Goal: Task Accomplishment & Management: Manage account settings

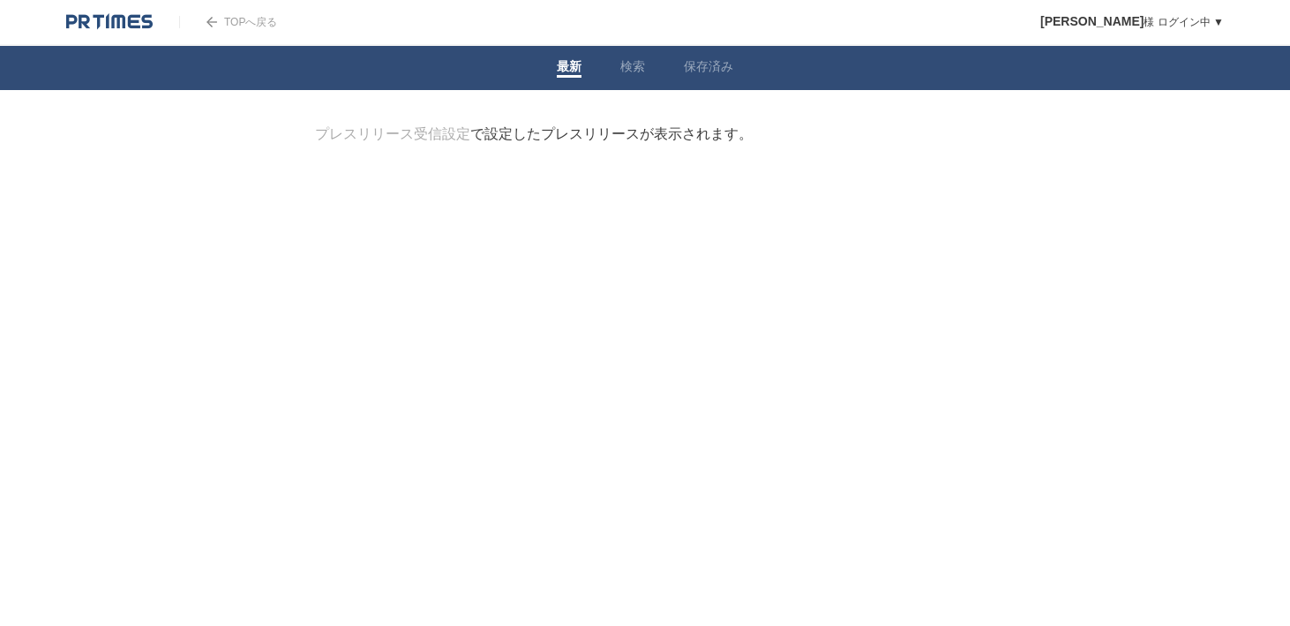
click at [492, 138] on div "プレスリリース受信設定 で設定したプレスリリースが表示されます。" at bounding box center [534, 134] width 438 height 19
click at [455, 138] on link "プレスリリース受信設定" at bounding box center [392, 133] width 155 height 15
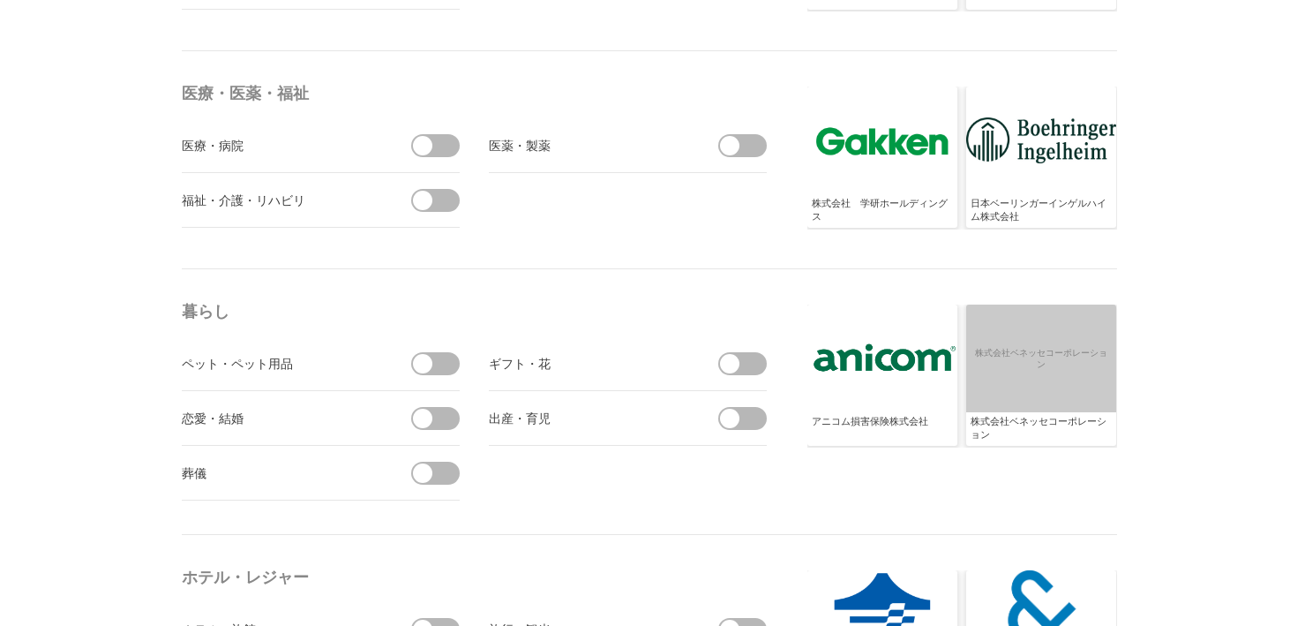
scroll to position [3582, 0]
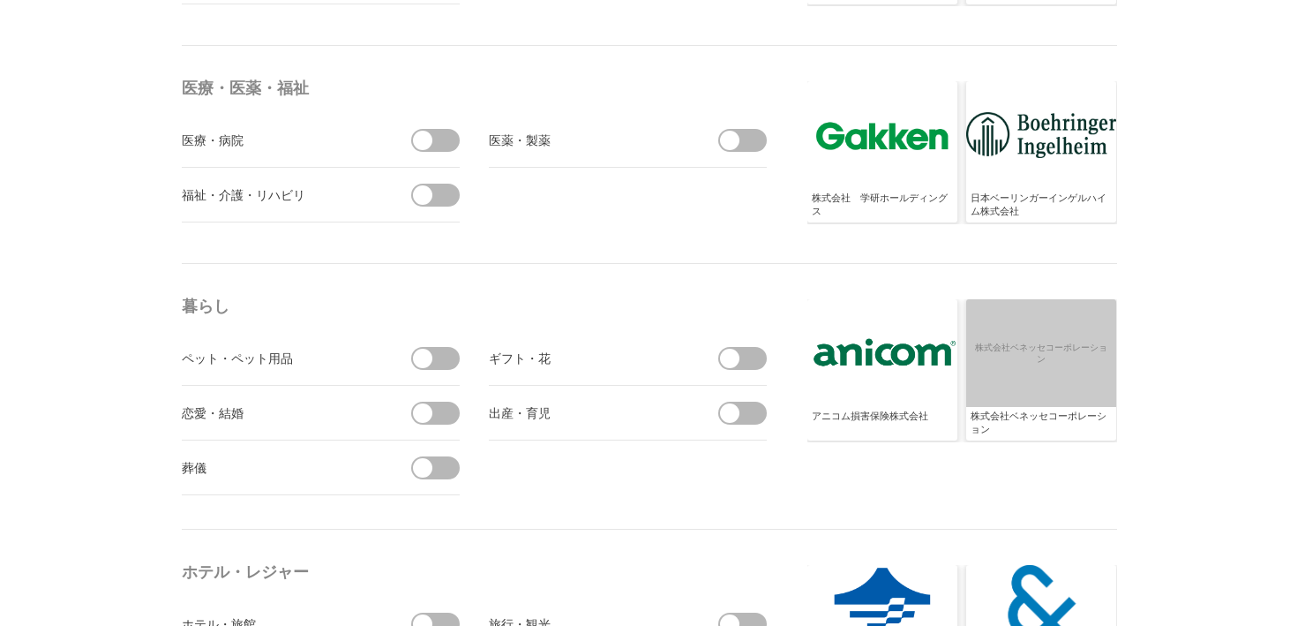
click at [443, 205] on span at bounding box center [441, 195] width 37 height 23
click at [0, 0] on input "checkbox" at bounding box center [0, 0] width 0 height 0
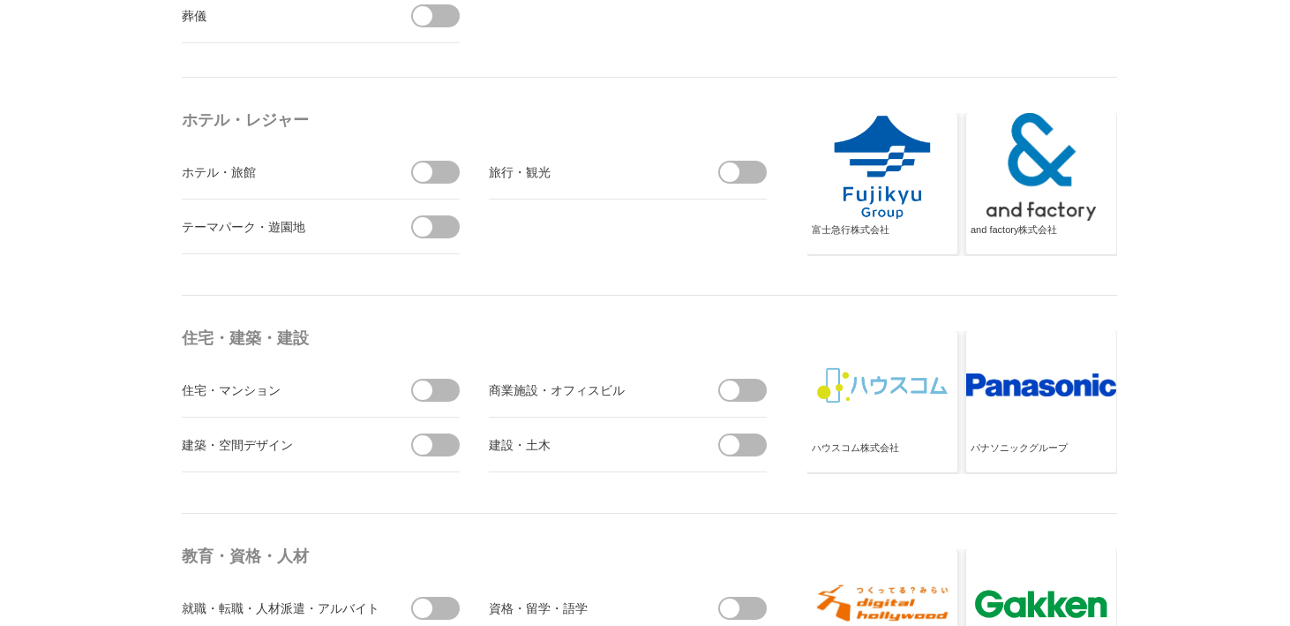
scroll to position [4038, 0]
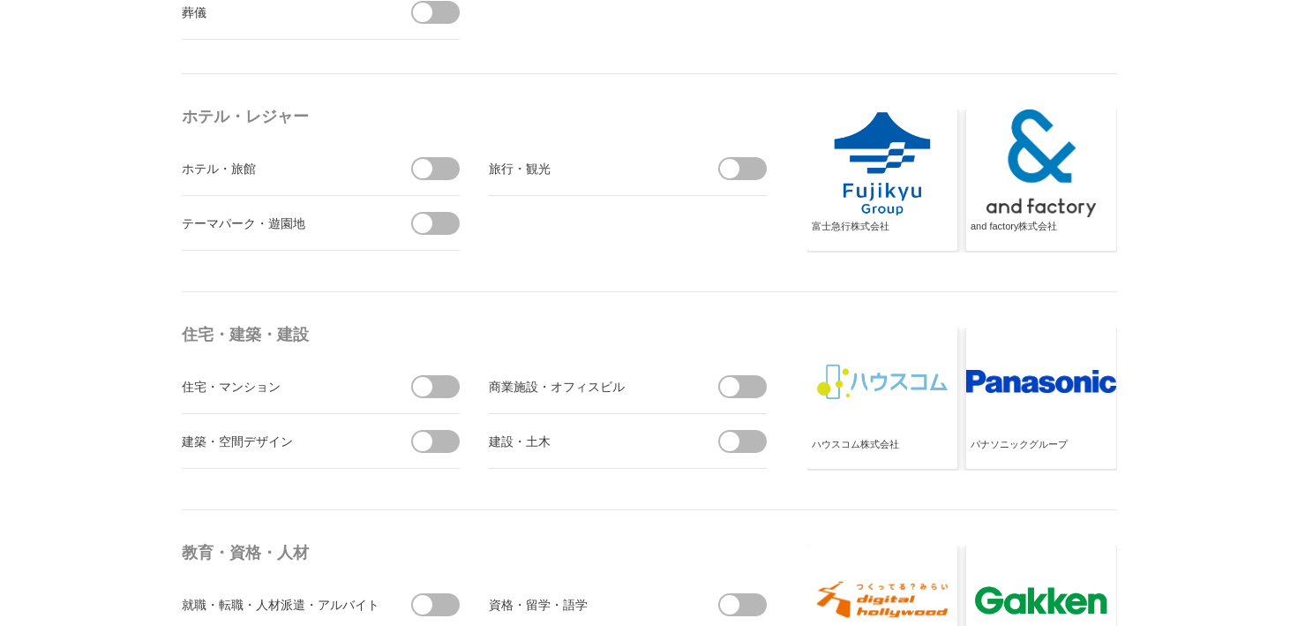
click at [439, 169] on span at bounding box center [441, 168] width 37 height 23
click at [0, 0] on input "checkbox" at bounding box center [0, 0] width 0 height 0
click at [747, 165] on span at bounding box center [748, 168] width 37 height 23
click at [0, 0] on input "checkbox" at bounding box center [0, 0] width 0 height 0
click at [415, 234] on li "テーマパーク・遊園地" at bounding box center [321, 223] width 278 height 55
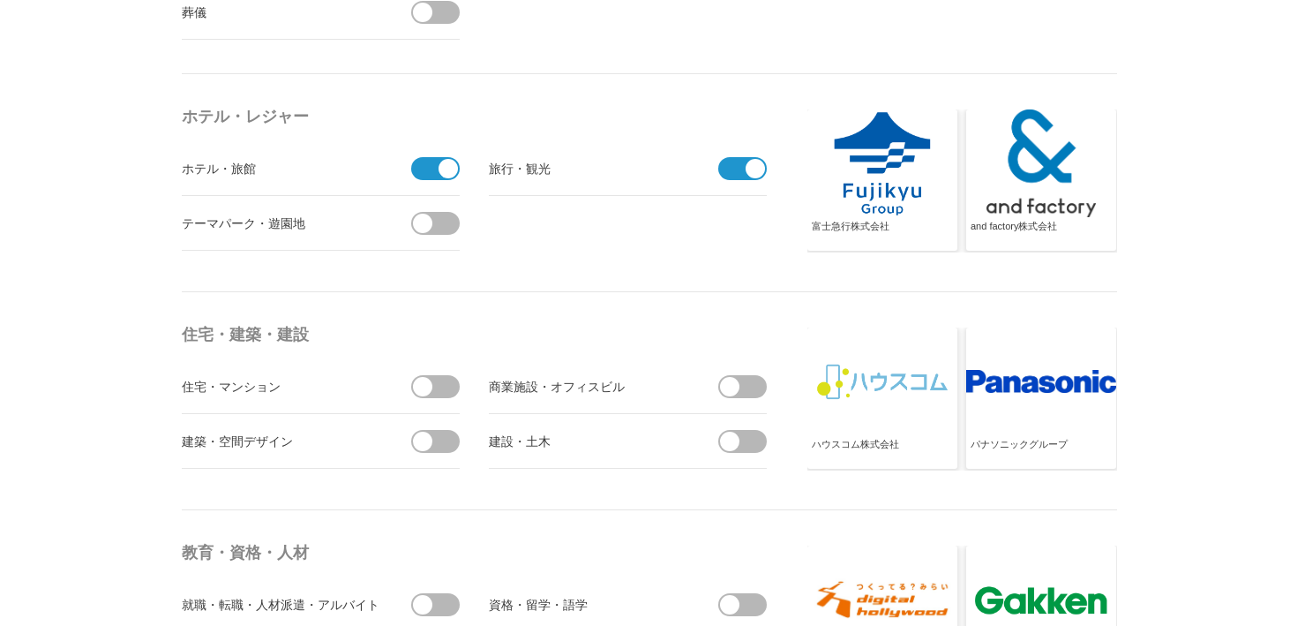
click at [423, 234] on span at bounding box center [441, 223] width 37 height 23
click at [0, 0] on input "checkbox" at bounding box center [0, 0] width 0 height 0
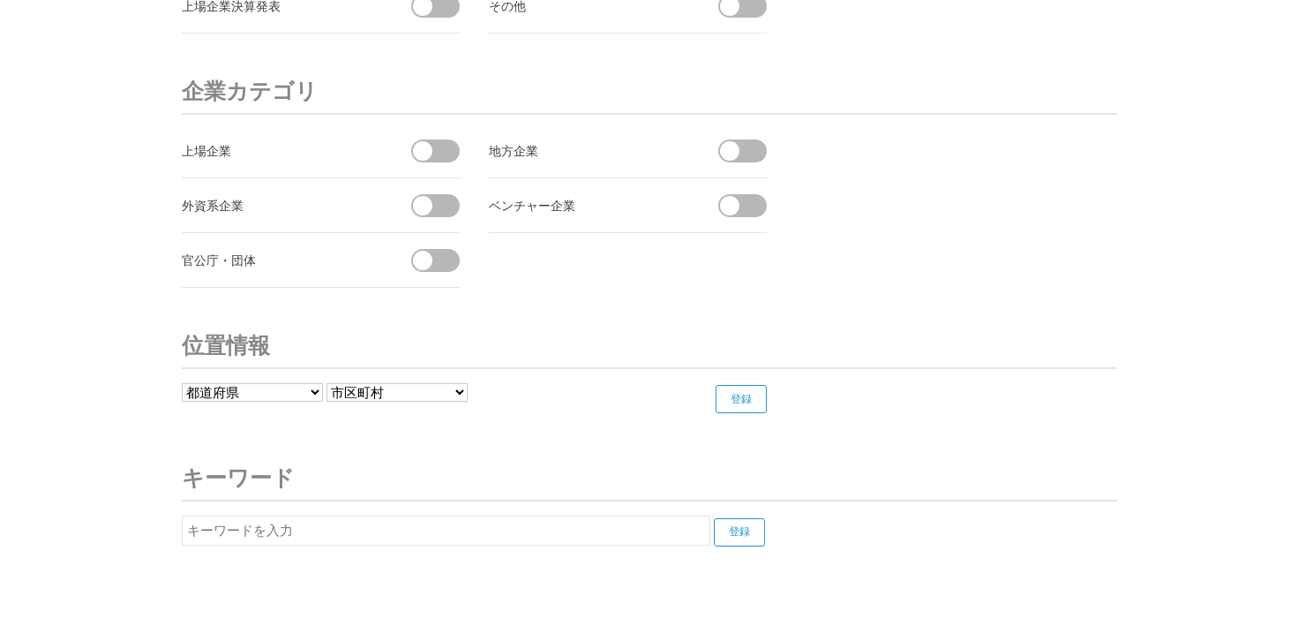
scroll to position [6748, 0]
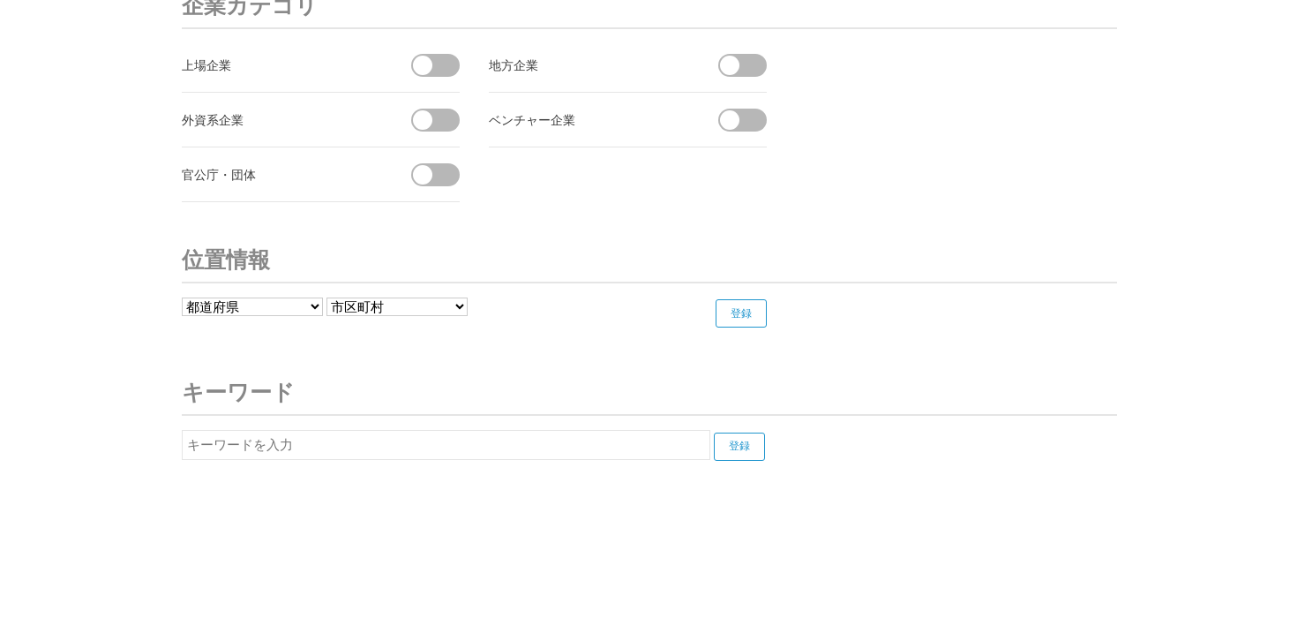
click at [377, 442] on input "text" at bounding box center [446, 445] width 529 height 30
click at [714, 432] on input "登録" at bounding box center [739, 446] width 51 height 28
click at [511, 450] on input "医療的ケア児" at bounding box center [446, 445] width 529 height 30
type input "医"
click at [714, 432] on input "登録" at bounding box center [739, 446] width 51 height 28
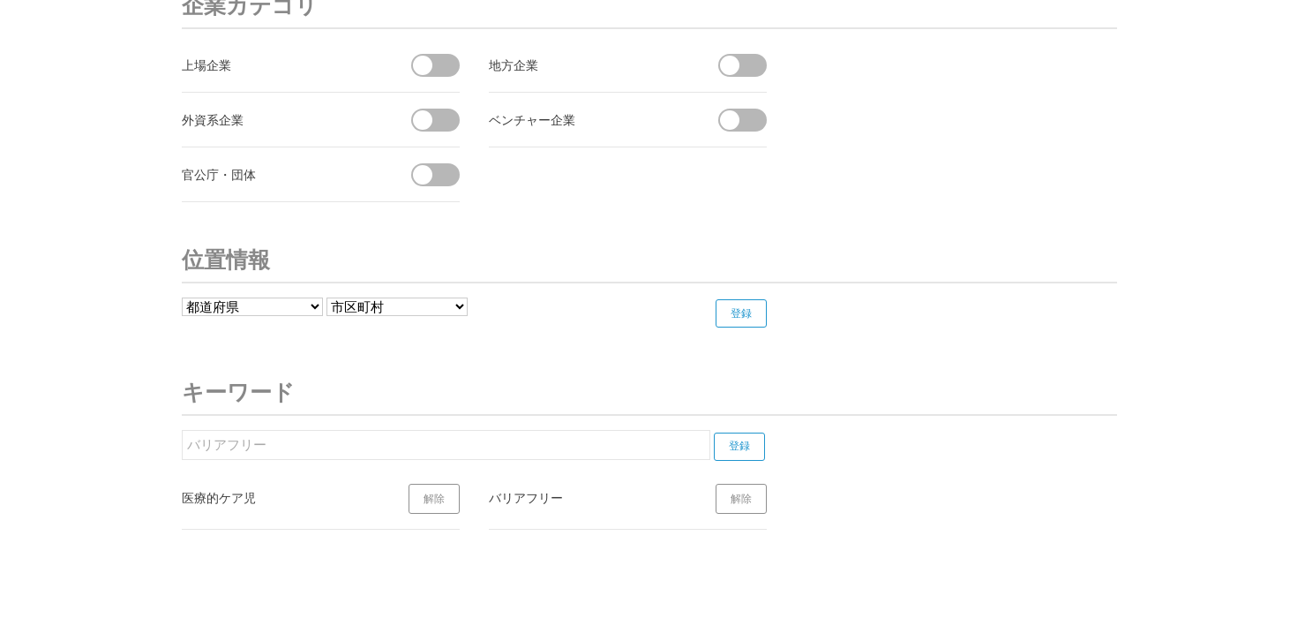
click at [595, 455] on input "バリアフリー" at bounding box center [446, 445] width 529 height 30
type input "バ"
click at [714, 432] on input "登録" at bounding box center [739, 446] width 51 height 28
type input "ア"
click at [759, 451] on input "登録" at bounding box center [739, 446] width 51 height 28
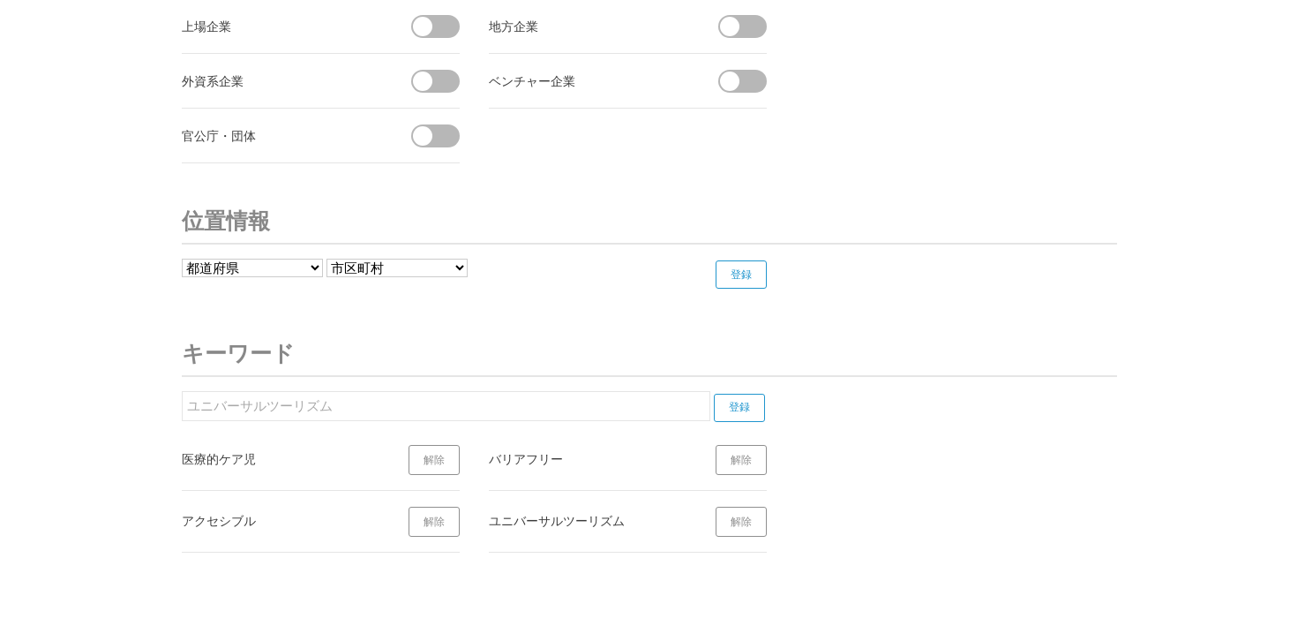
scroll to position [6788, 0]
click at [628, 409] on input "ユニバーサルツーリズム" at bounding box center [446, 404] width 529 height 30
type input "ユ"
type input "障害児"
click at [745, 403] on input "登録" at bounding box center [739, 406] width 51 height 28
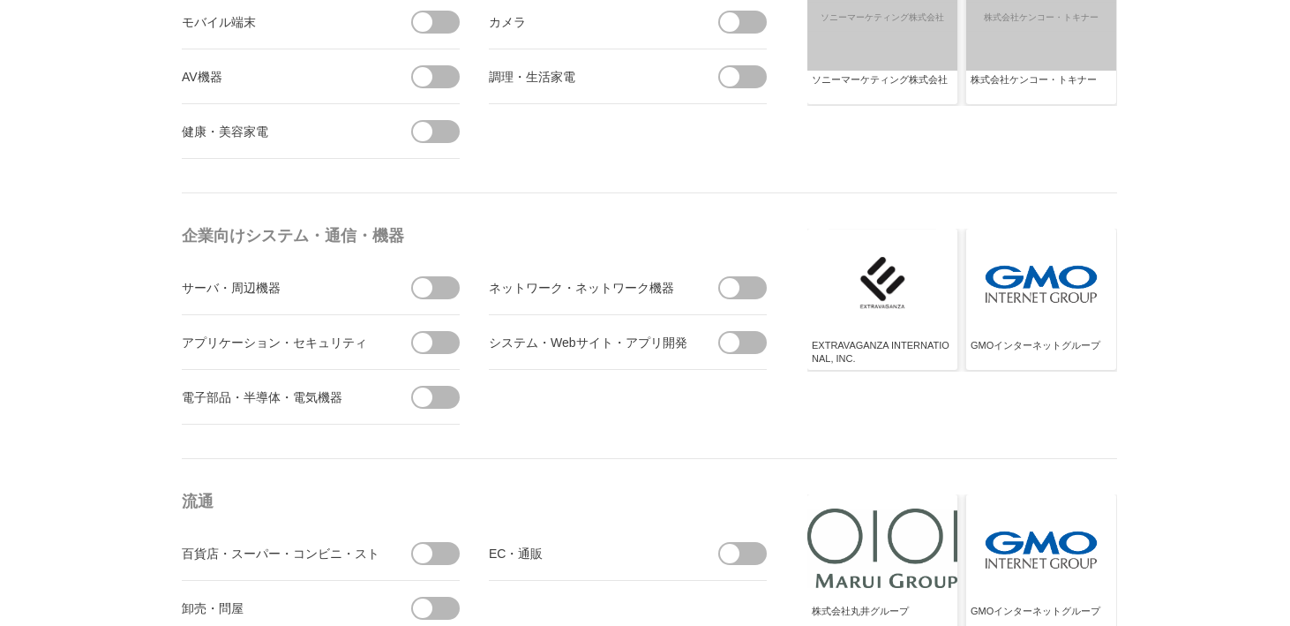
scroll to position [0, 0]
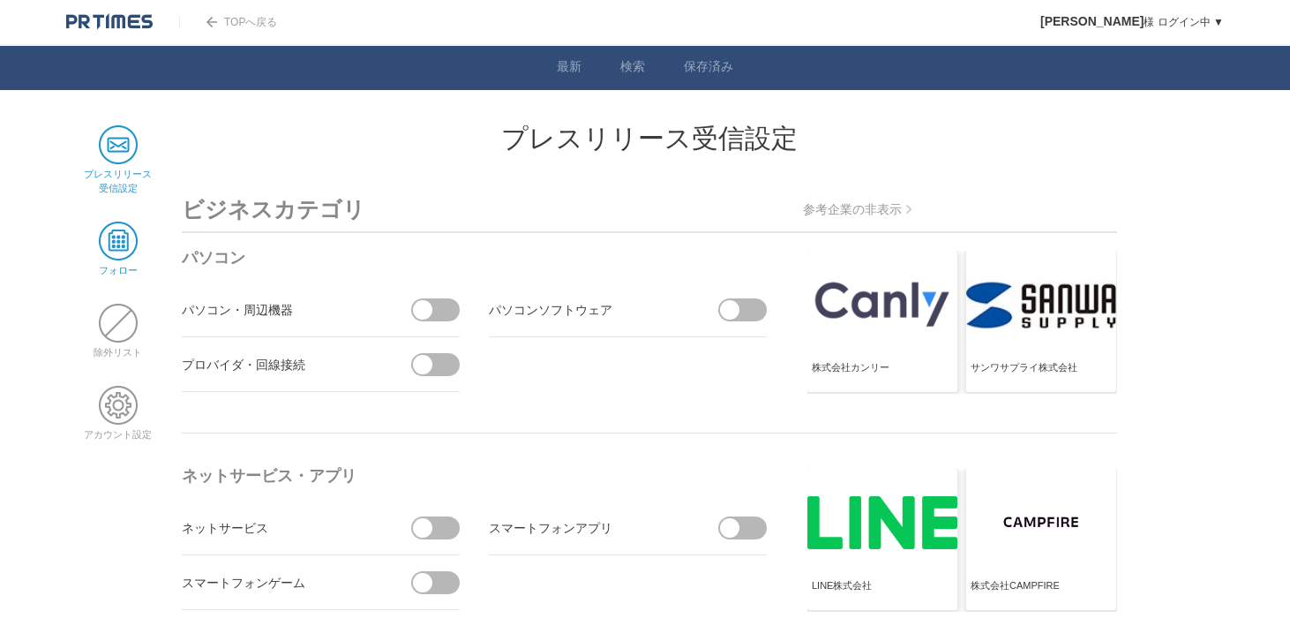
click at [121, 248] on span at bounding box center [118, 241] width 39 height 39
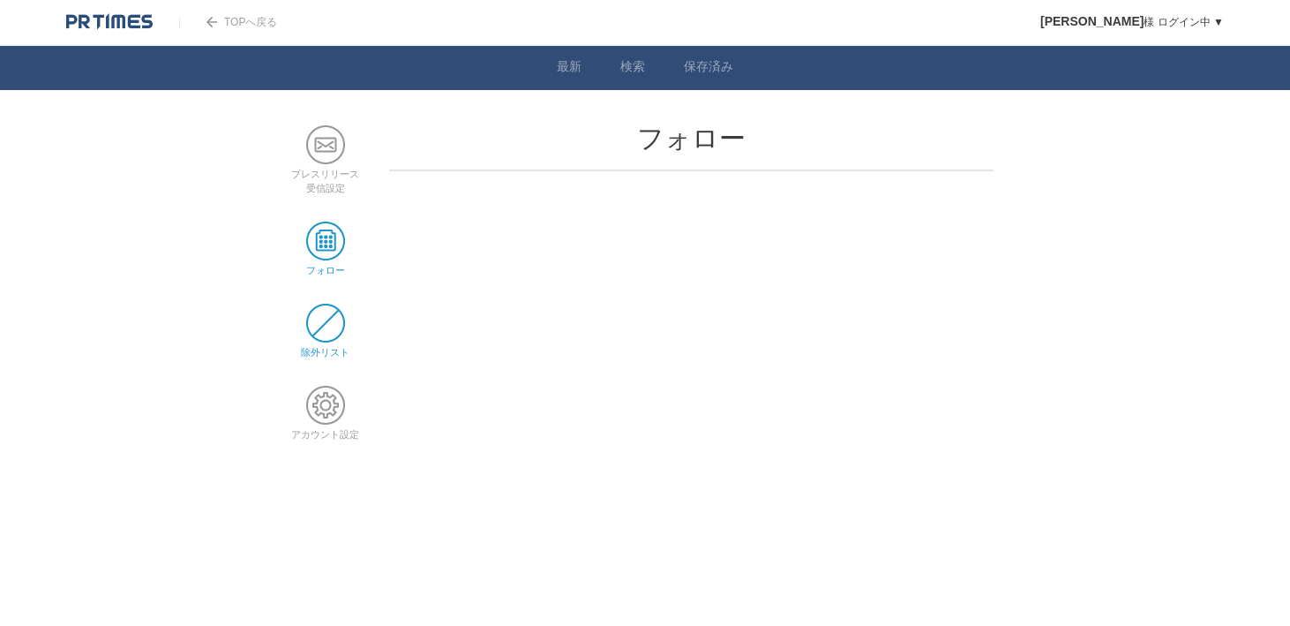
click at [334, 314] on span at bounding box center [325, 323] width 39 height 39
click at [326, 405] on span at bounding box center [325, 405] width 39 height 39
